Goal: Feedback & Contribution: Submit feedback/report problem

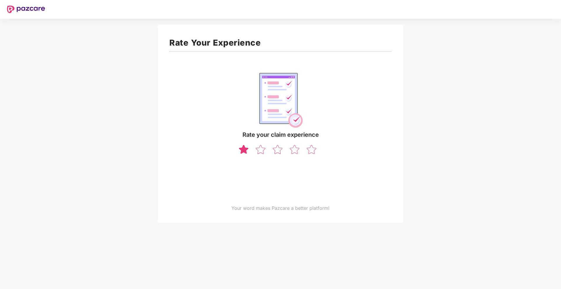
click at [243, 150] on img at bounding box center [243, 149] width 11 height 10
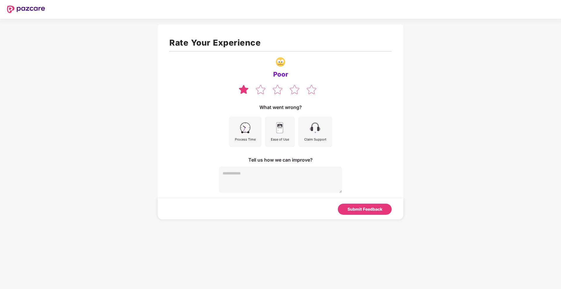
click at [250, 128] on img at bounding box center [244, 127] width 13 height 13
click at [317, 134] on img at bounding box center [314, 127] width 13 height 13
click at [258, 177] on textarea at bounding box center [280, 180] width 123 height 26
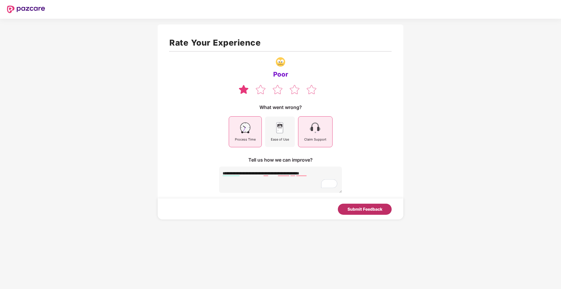
type textarea "**********"
click at [353, 208] on div "Submit Feedback" at bounding box center [364, 209] width 35 height 6
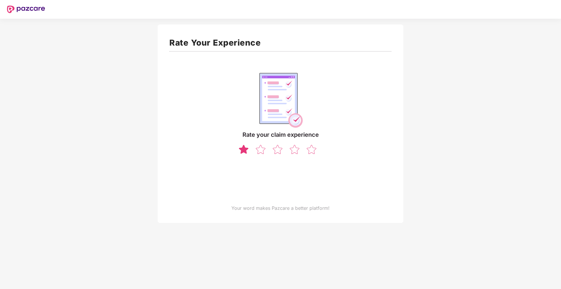
click at [241, 147] on img at bounding box center [243, 149] width 11 height 10
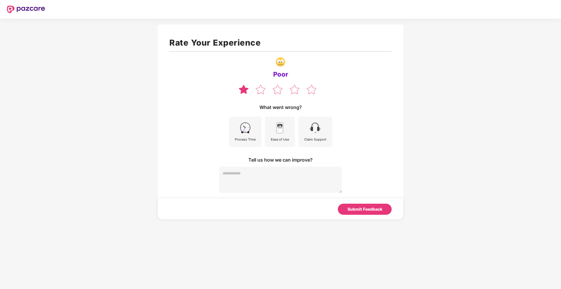
click at [249, 137] on div "Process Time" at bounding box center [245, 139] width 21 height 5
click at [312, 133] on img at bounding box center [314, 127] width 13 height 13
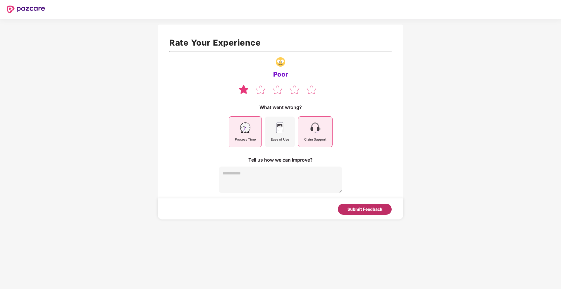
click at [364, 209] on div "Submit Feedback" at bounding box center [364, 209] width 35 height 6
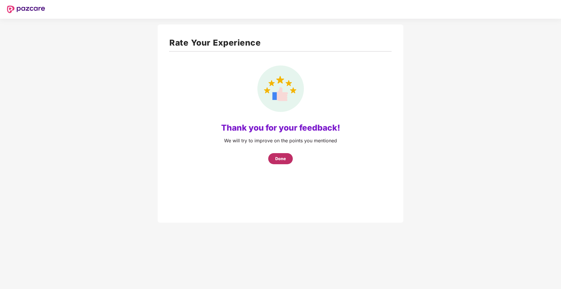
click at [288, 161] on div "Done" at bounding box center [280, 158] width 25 height 11
